Goal: Navigation & Orientation: Find specific page/section

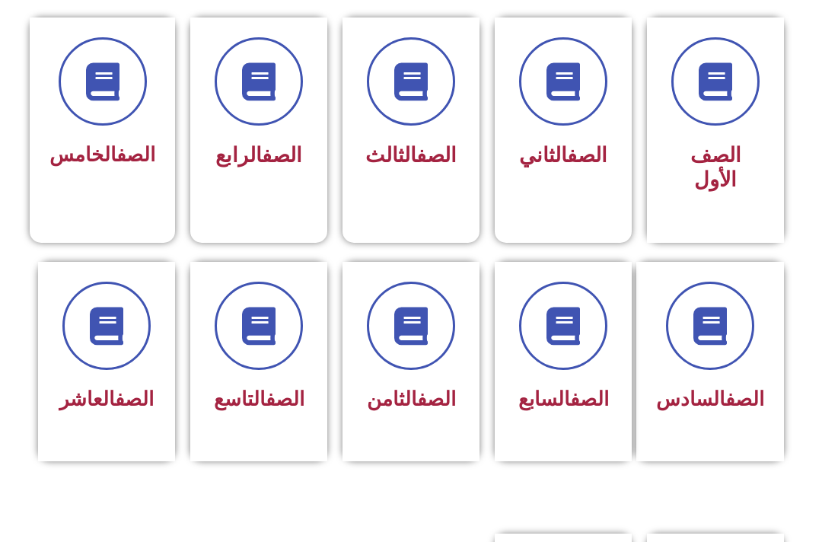
scroll to position [409, 0]
click at [266, 340] on icon at bounding box center [259, 327] width 38 height 38
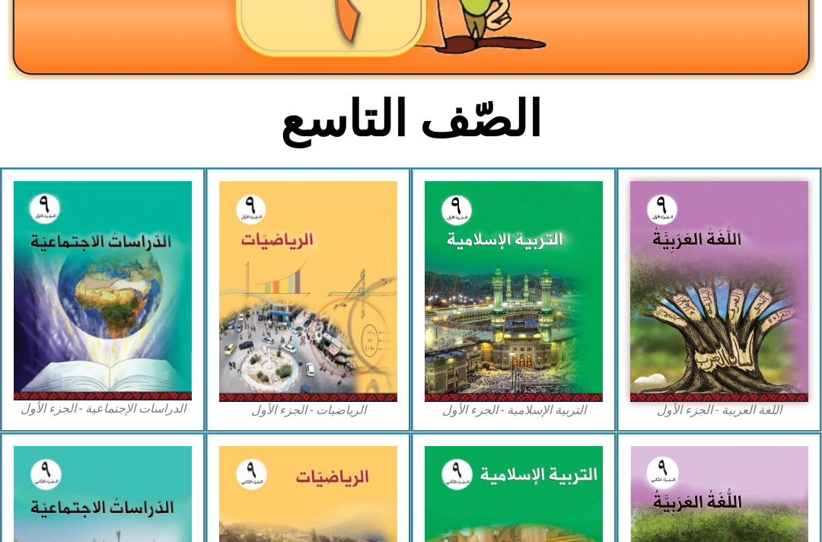
scroll to position [266, 0]
click at [543, 266] on img at bounding box center [514, 291] width 178 height 221
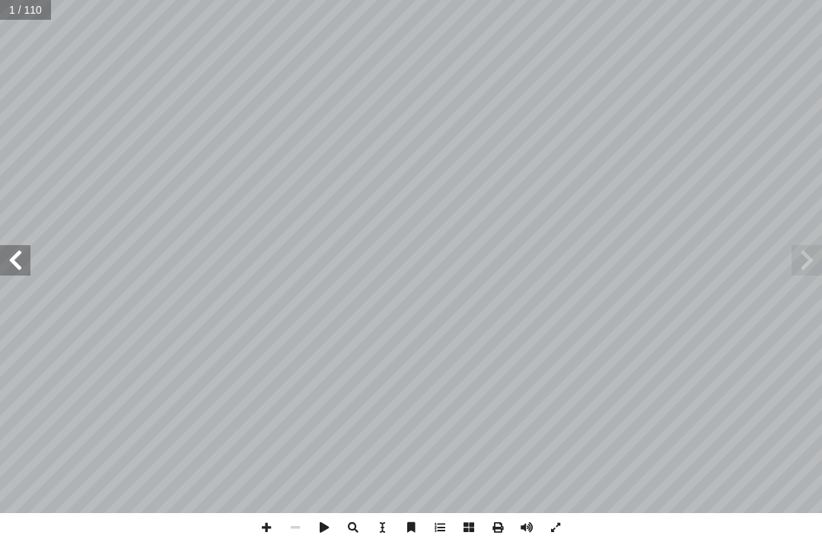
click at [811, 271] on span at bounding box center [807, 260] width 30 height 30
click at [11, 264] on span at bounding box center [15, 260] width 30 height 30
click at [24, 258] on span at bounding box center [15, 260] width 30 height 30
